Goal: Task Accomplishment & Management: Manage account settings

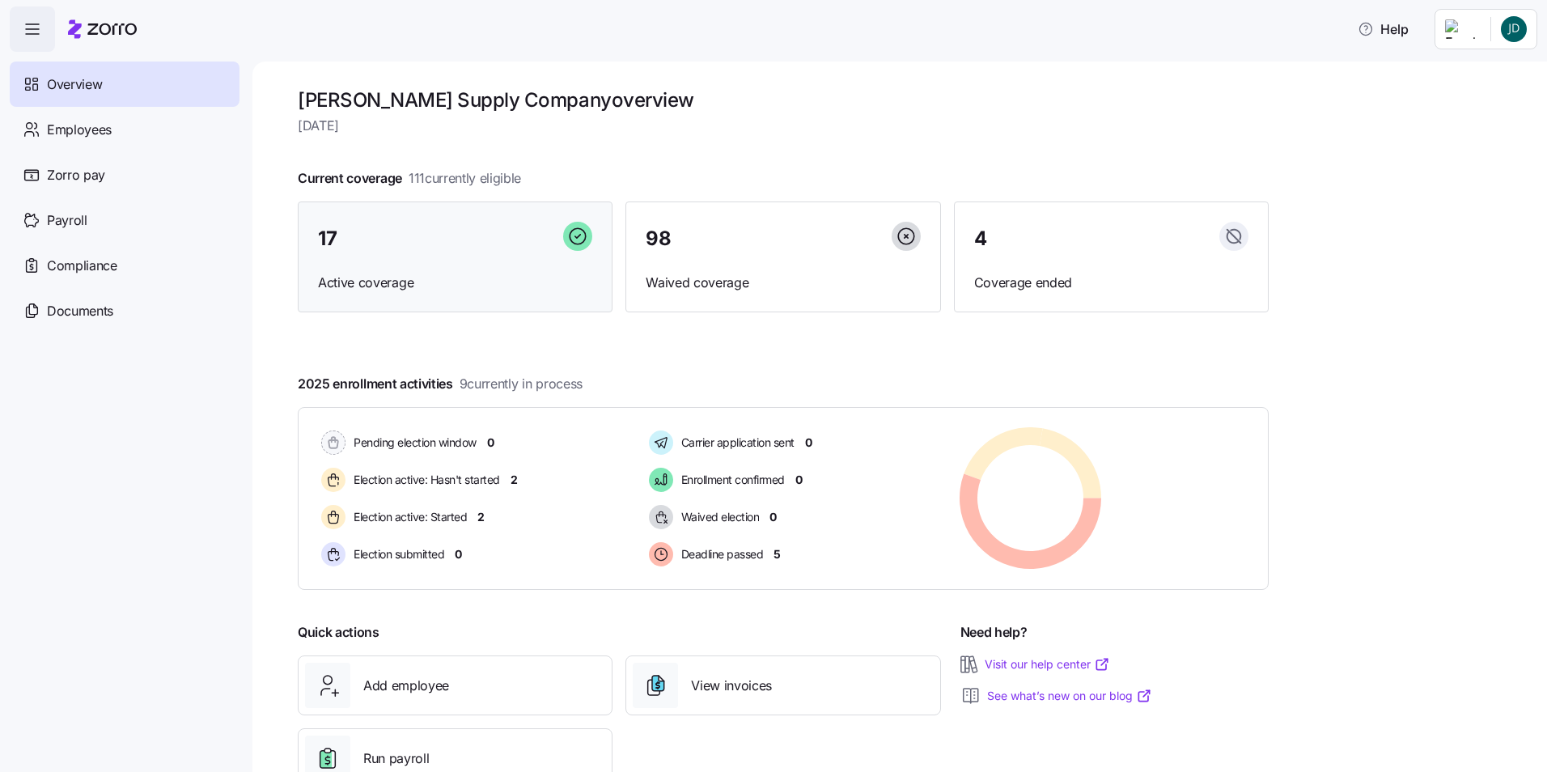
click at [481, 265] on div "17 Active coverage" at bounding box center [455, 258] width 315 height 112
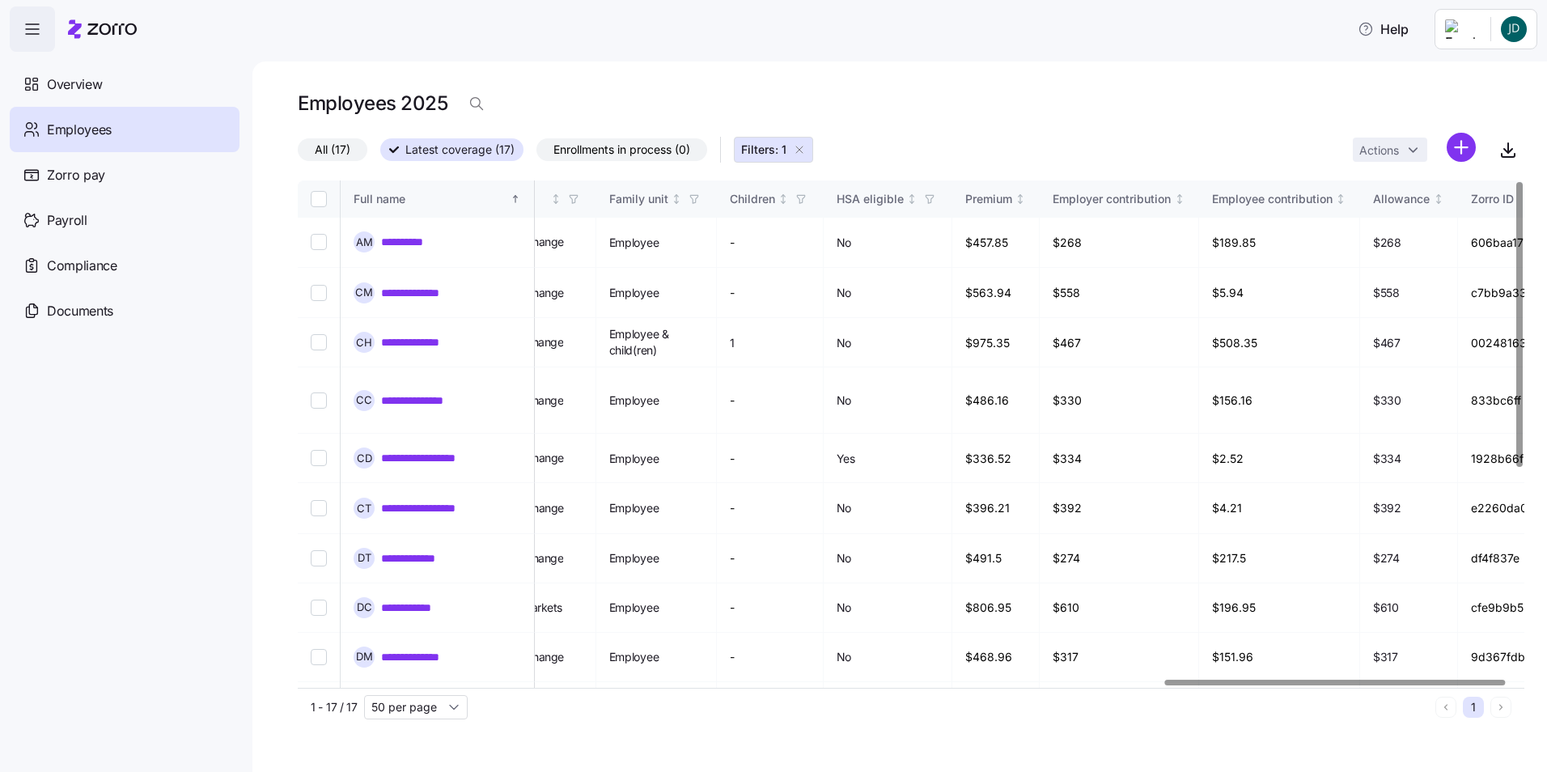
scroll to position [0, 3148]
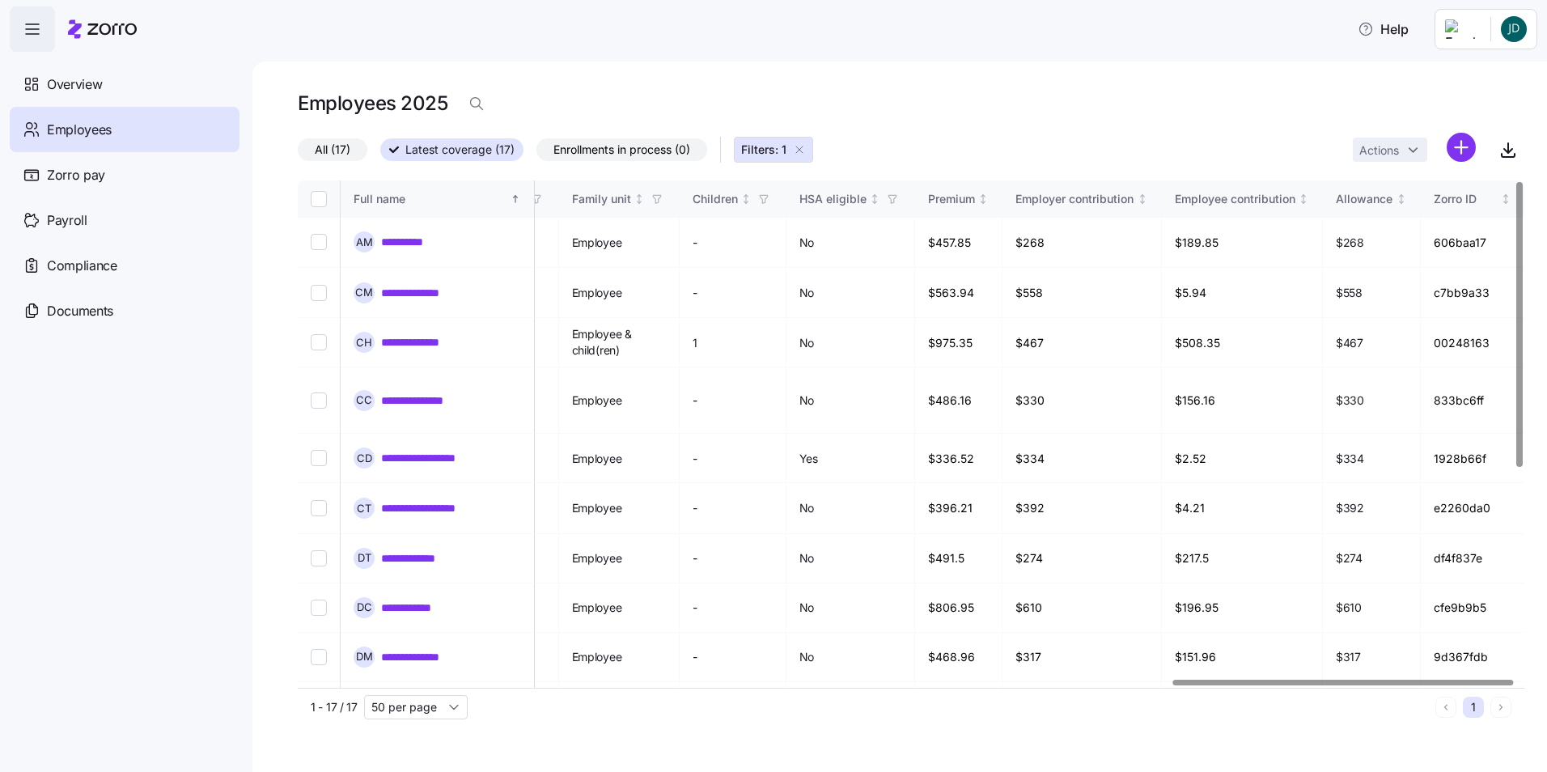
click at [1514, 680] on div at bounding box center [1343, 683] width 341 height 6
click at [1521, 135] on span "button" at bounding box center [1508, 149] width 31 height 31
